Goal: Task Accomplishment & Management: Complete application form

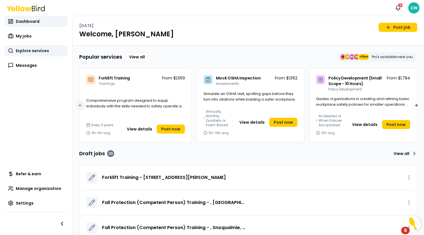
click at [29, 51] on span "Explore services" at bounding box center [32, 51] width 33 height 6
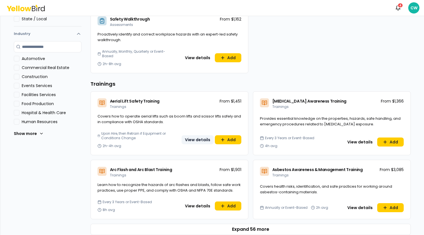
scroll to position [197, 0]
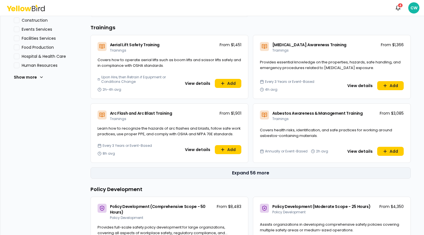
click at [245, 173] on button "Expand 56 more" at bounding box center [250, 172] width 320 height 11
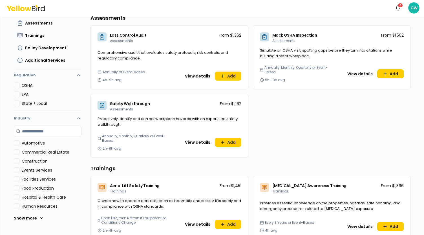
scroll to position [0, 0]
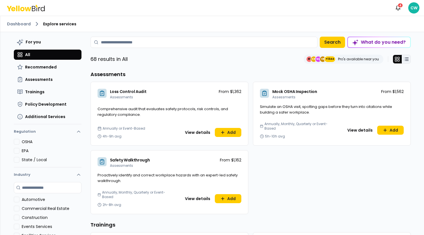
click at [405, 59] on line at bounding box center [406, 59] width 3 height 0
